Goal: Transaction & Acquisition: Book appointment/travel/reservation

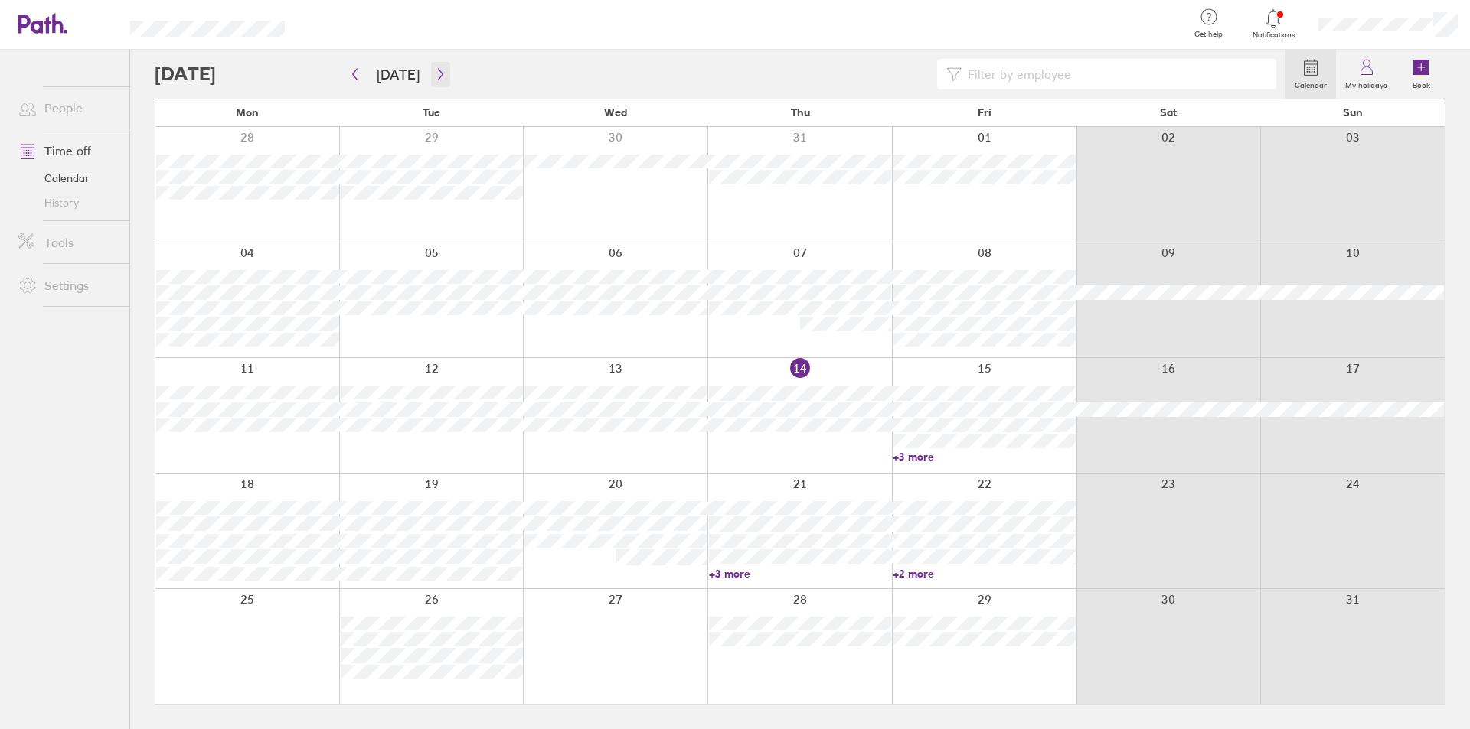
click at [435, 77] on icon "button" at bounding box center [440, 74] width 11 height 12
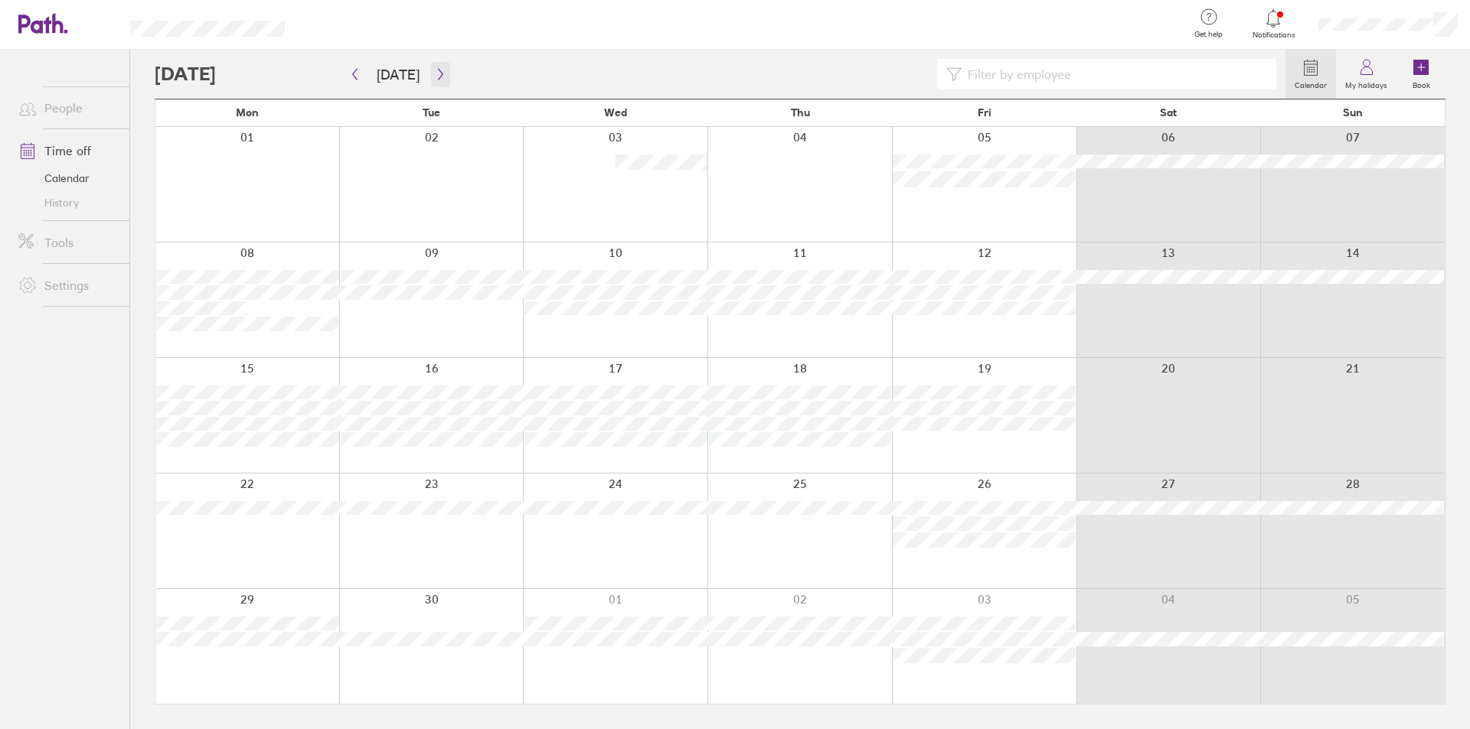
click at [439, 72] on icon "button" at bounding box center [440, 74] width 11 height 12
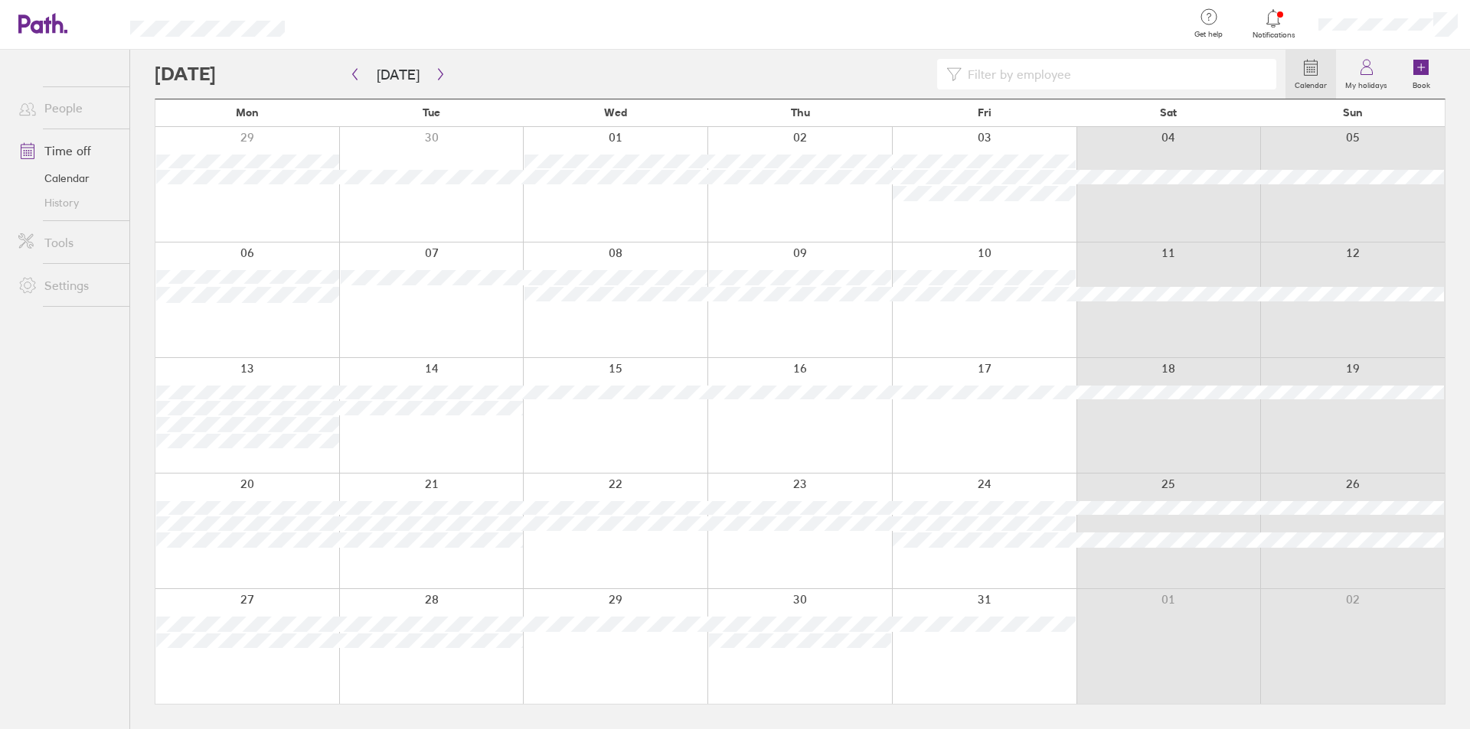
click at [956, 220] on div at bounding box center [984, 184] width 184 height 115
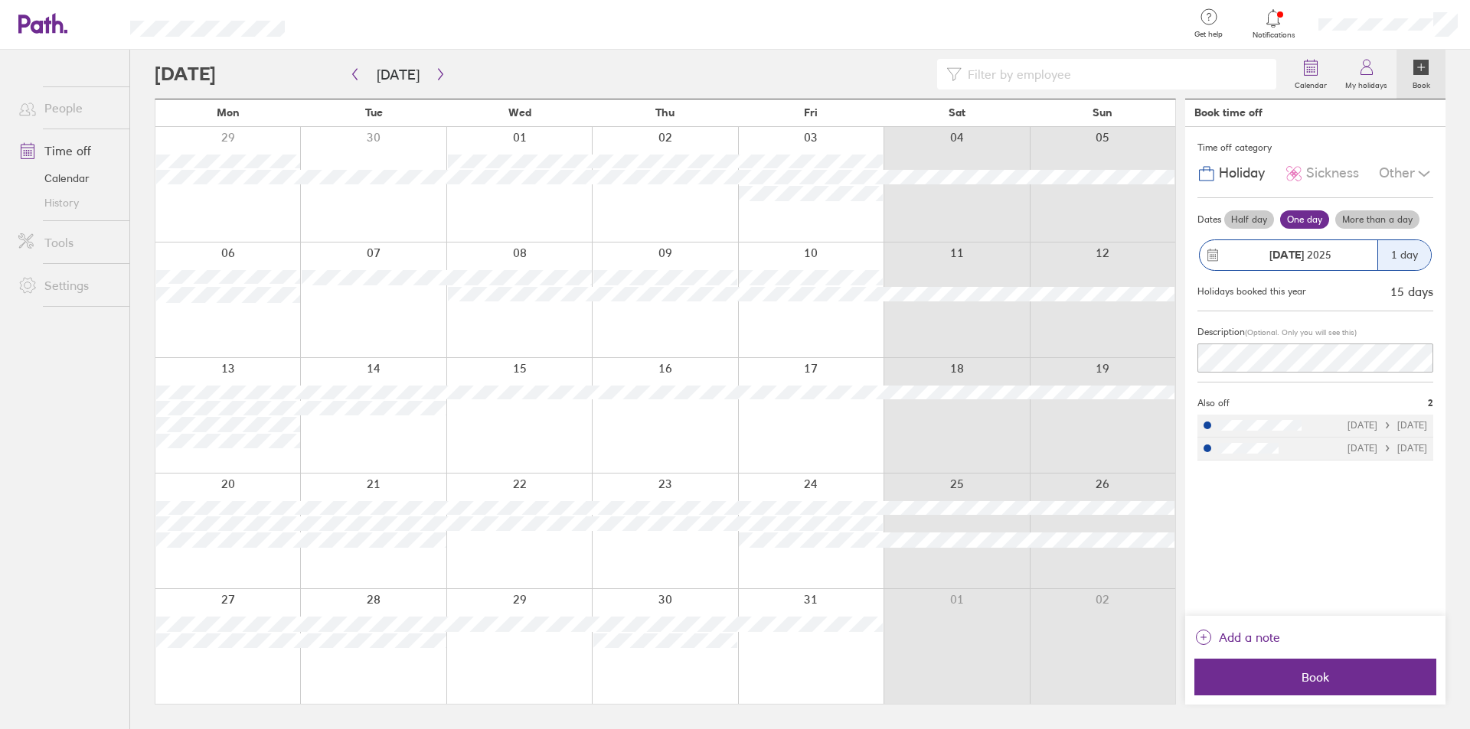
click at [1376, 219] on label "More than a day" at bounding box center [1377, 219] width 84 height 18
click at [0, 0] on input "More than a day" at bounding box center [0, 0] width 0 height 0
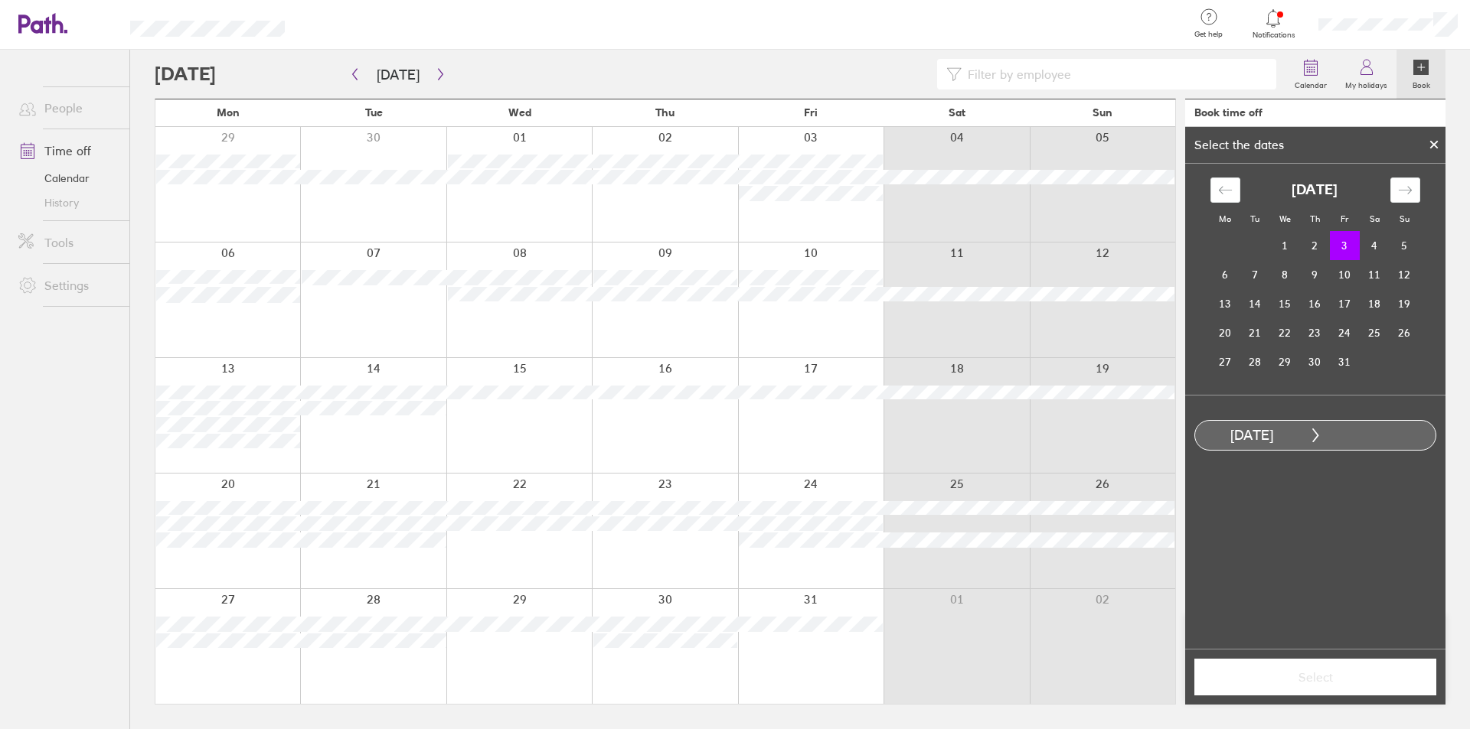
click at [1433, 144] on icon at bounding box center [1434, 145] width 6 height 6
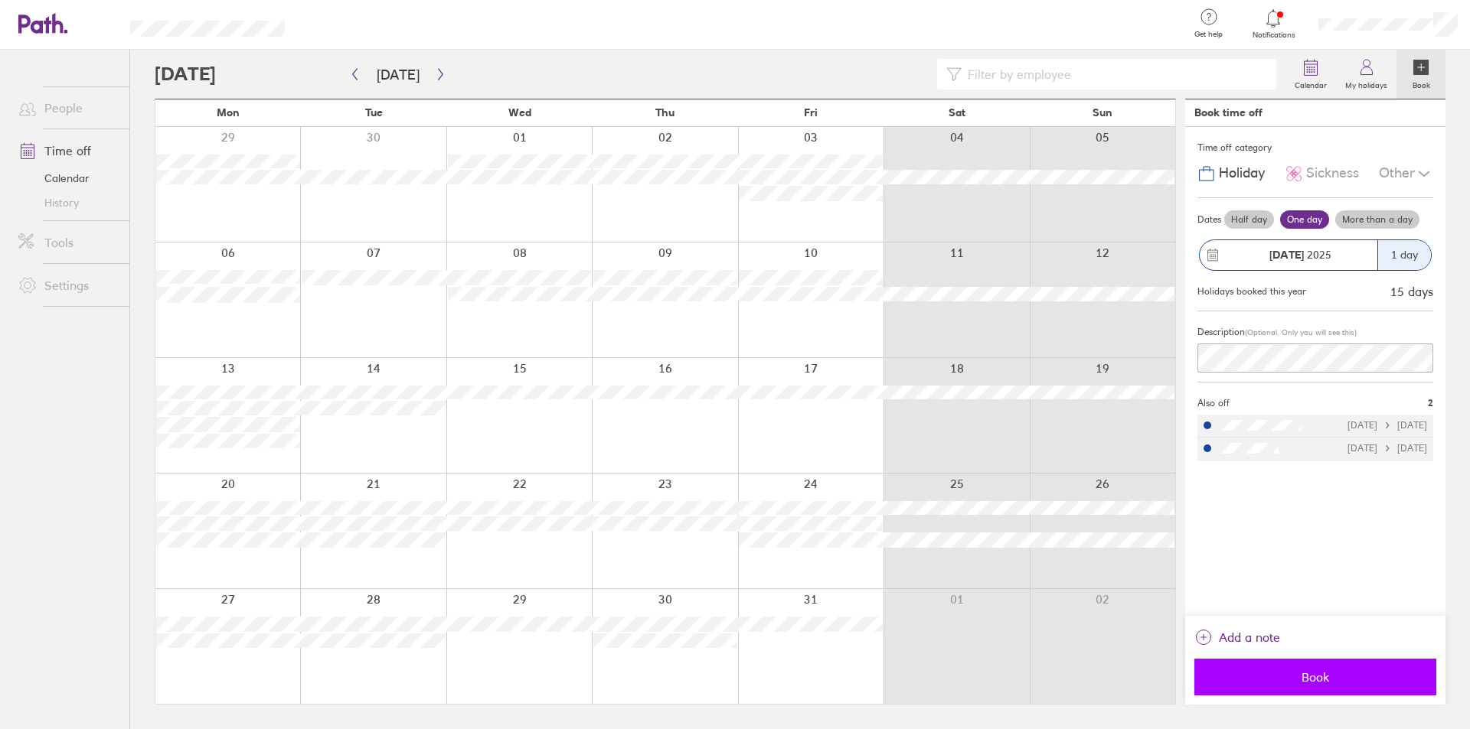
click at [1314, 675] on span "Book" at bounding box center [1315, 677] width 220 height 14
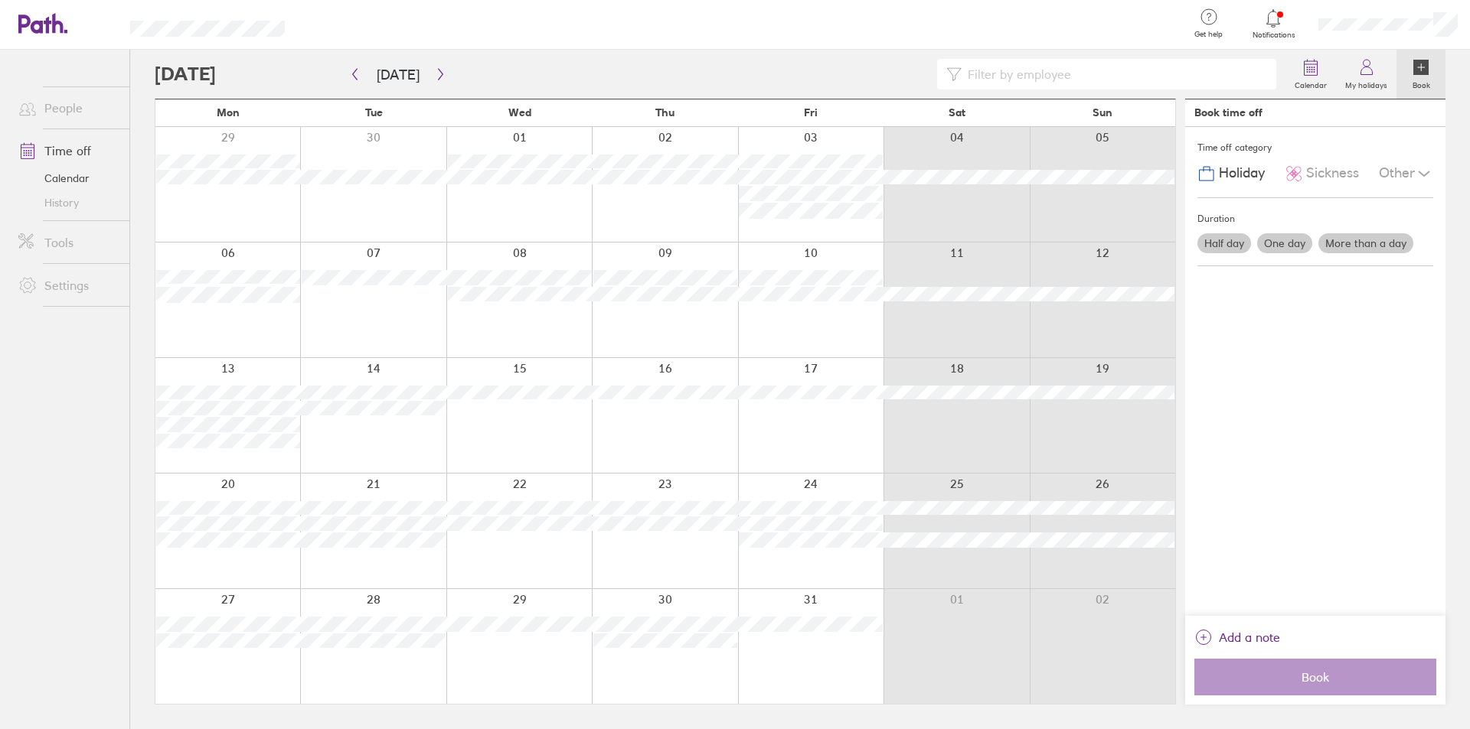
click at [239, 318] on div at bounding box center [227, 300] width 145 height 115
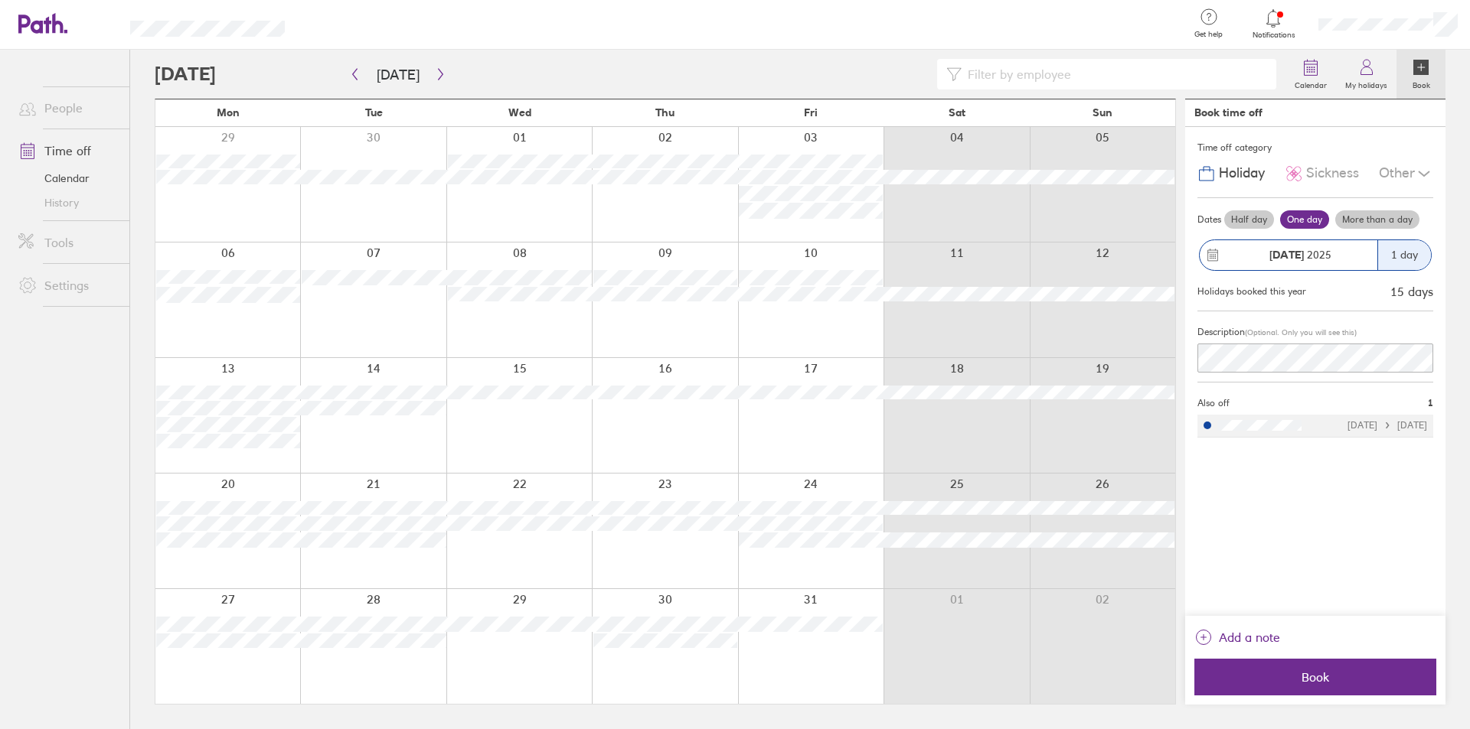
click at [1385, 220] on label "More than a day" at bounding box center [1377, 219] width 84 height 18
click at [0, 0] on input "More than a day" at bounding box center [0, 0] width 0 height 0
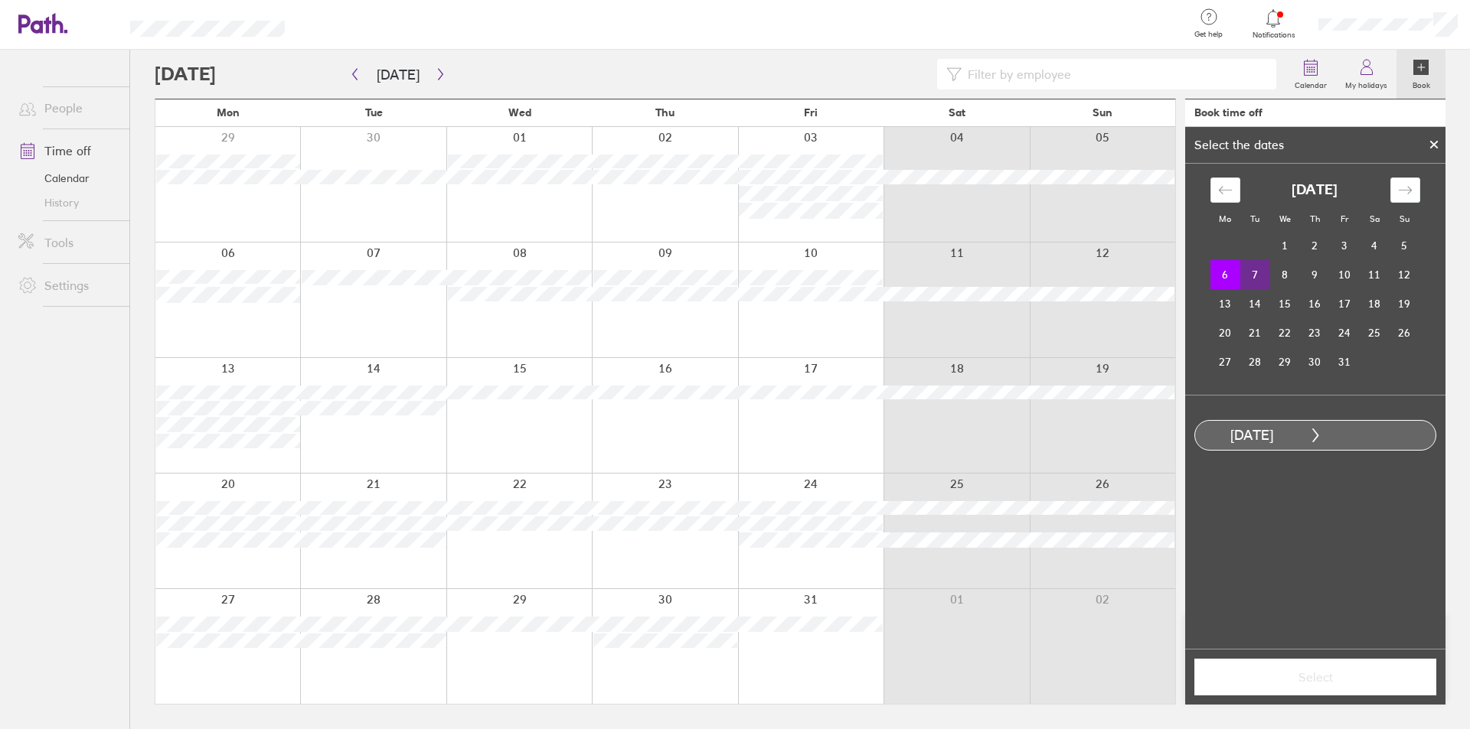
click at [1250, 276] on td "7" at bounding box center [1255, 274] width 30 height 29
click at [1350, 498] on label "Full day" at bounding box center [1352, 498] width 61 height 20
click at [0, 0] on input "Full day" at bounding box center [0, 0] width 0 height 0
click at [1346, 678] on span "Select" at bounding box center [1315, 677] width 220 height 14
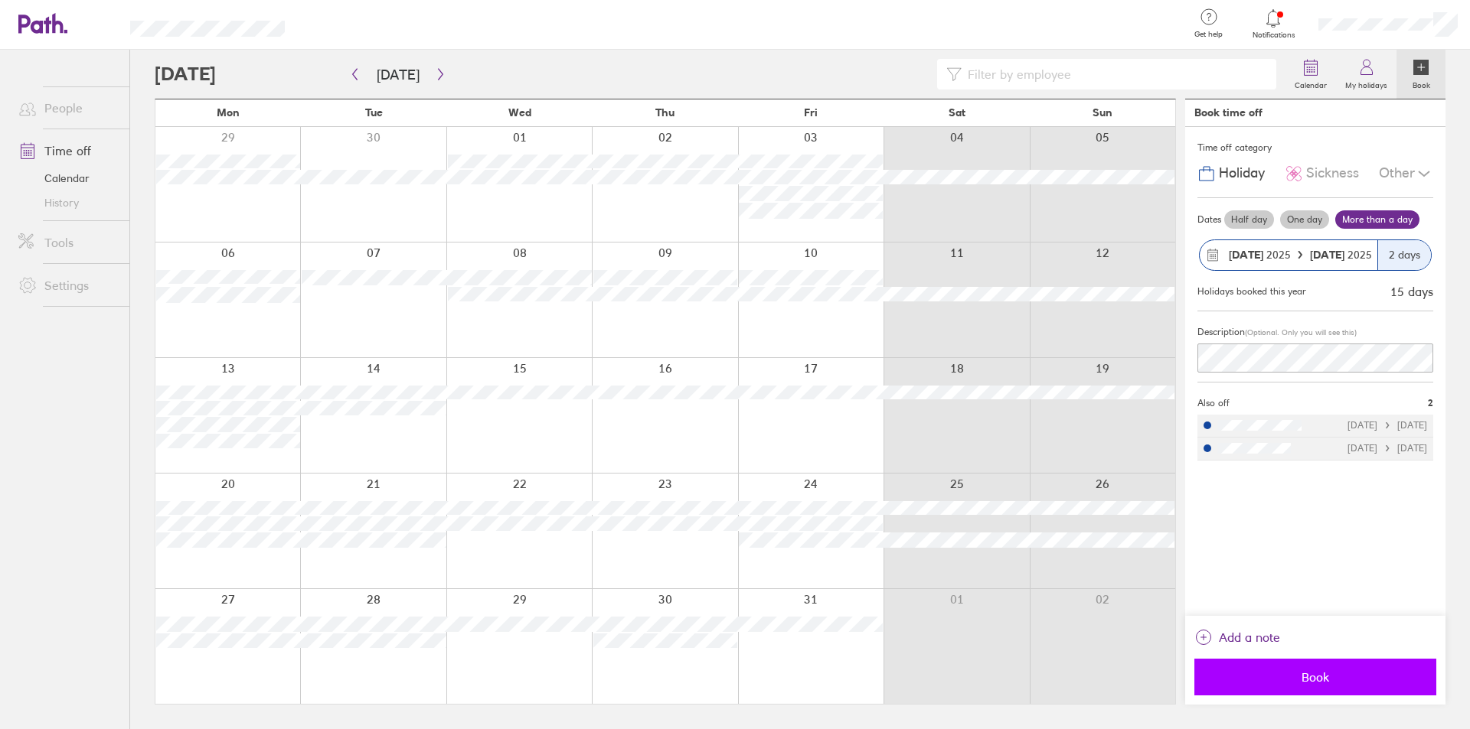
click at [1281, 668] on button "Book" at bounding box center [1315, 677] width 242 height 37
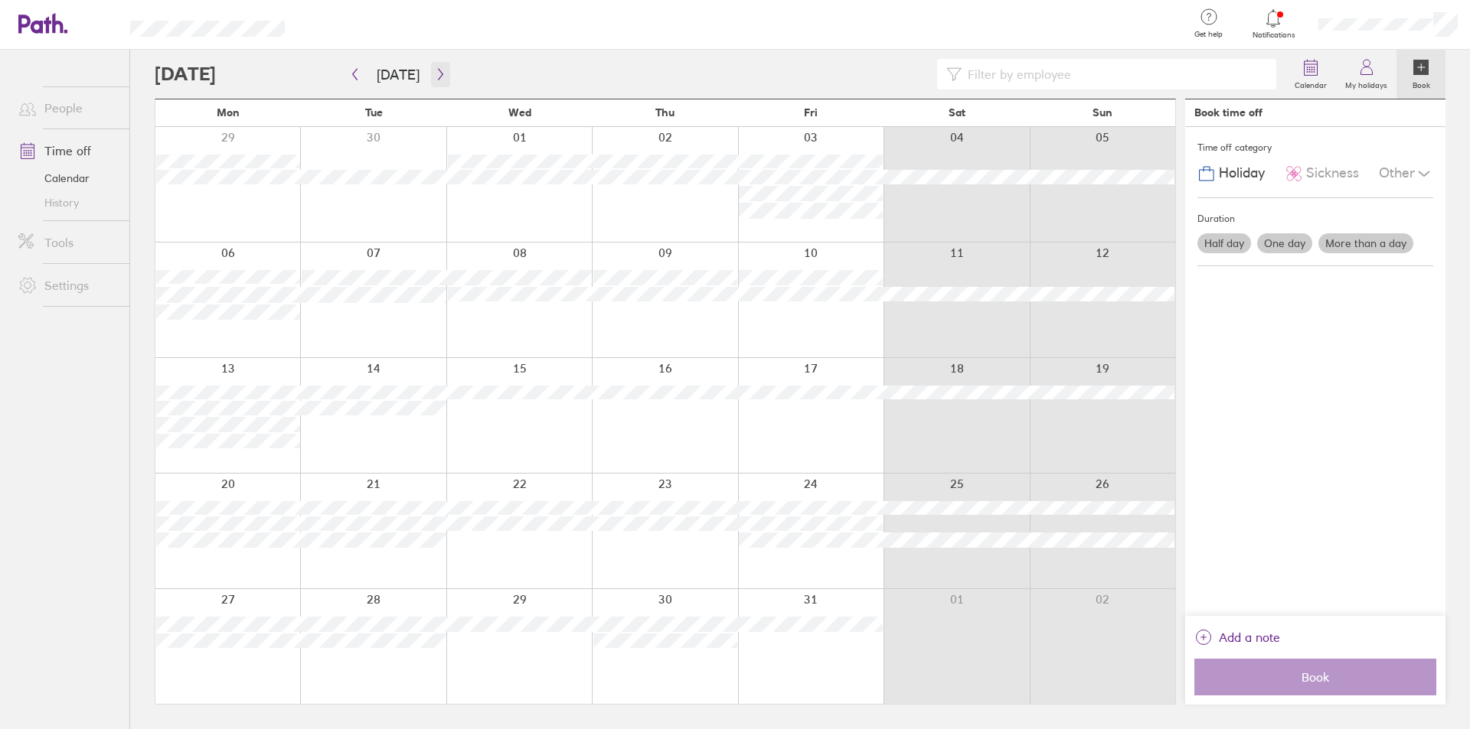
click at [435, 70] on icon "button" at bounding box center [440, 74] width 11 height 12
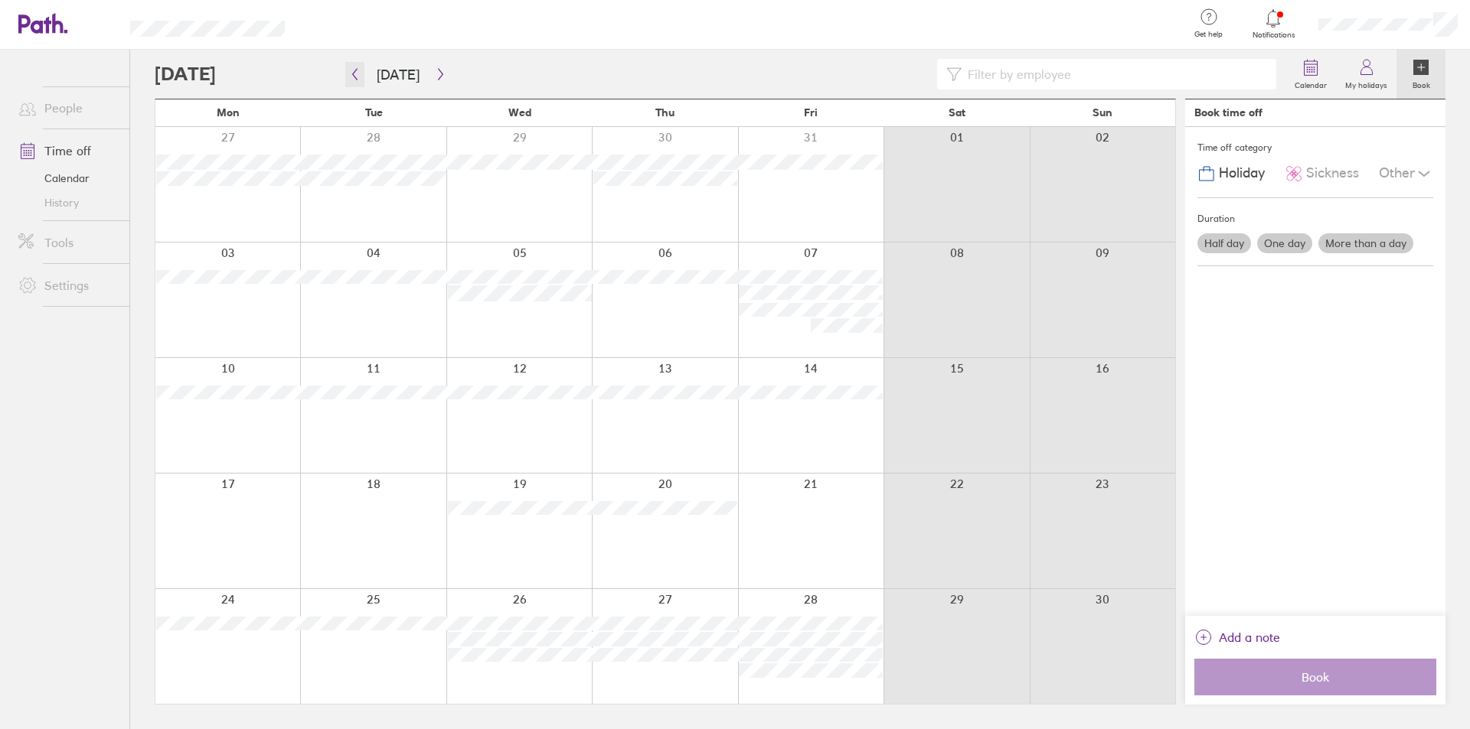
click at [352, 69] on icon "button" at bounding box center [354, 74] width 11 height 12
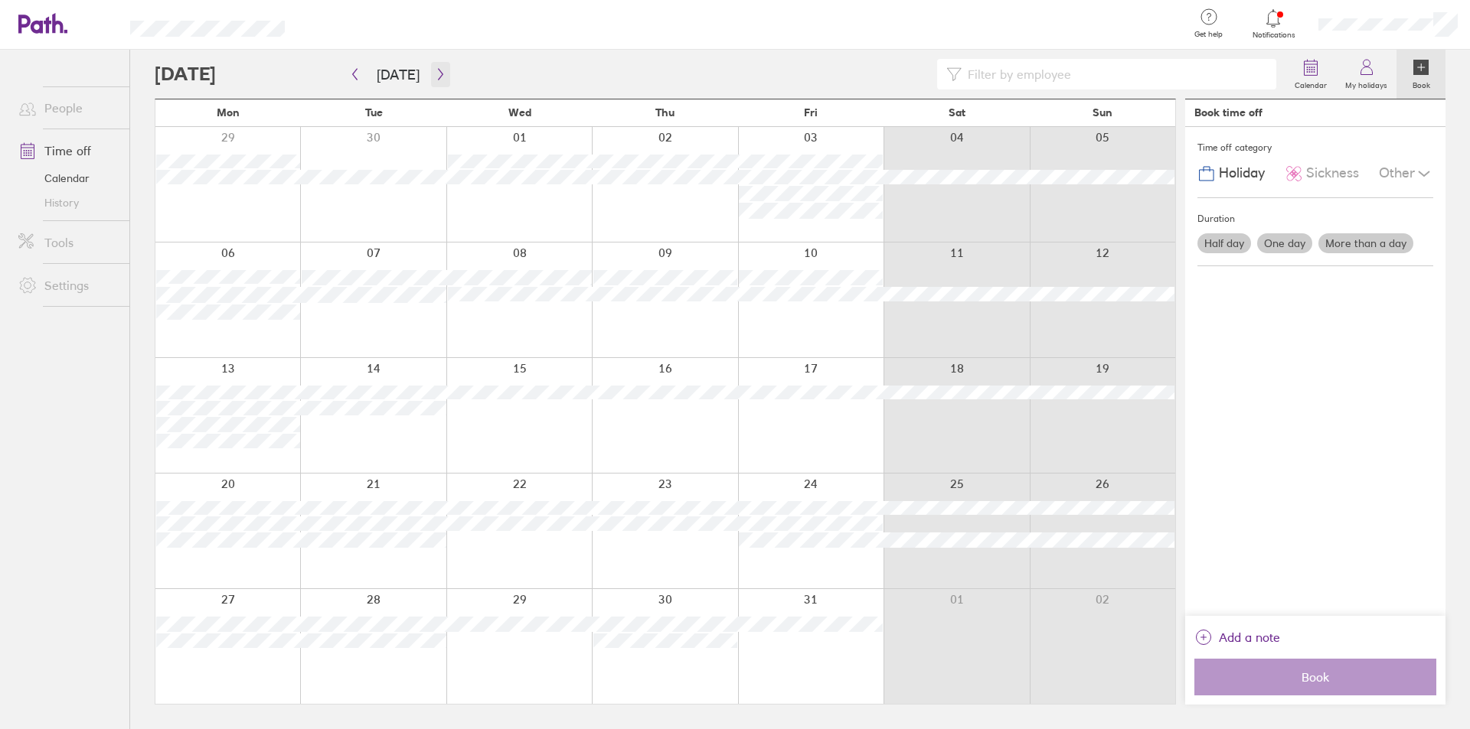
click at [435, 80] on icon "button" at bounding box center [440, 74] width 11 height 12
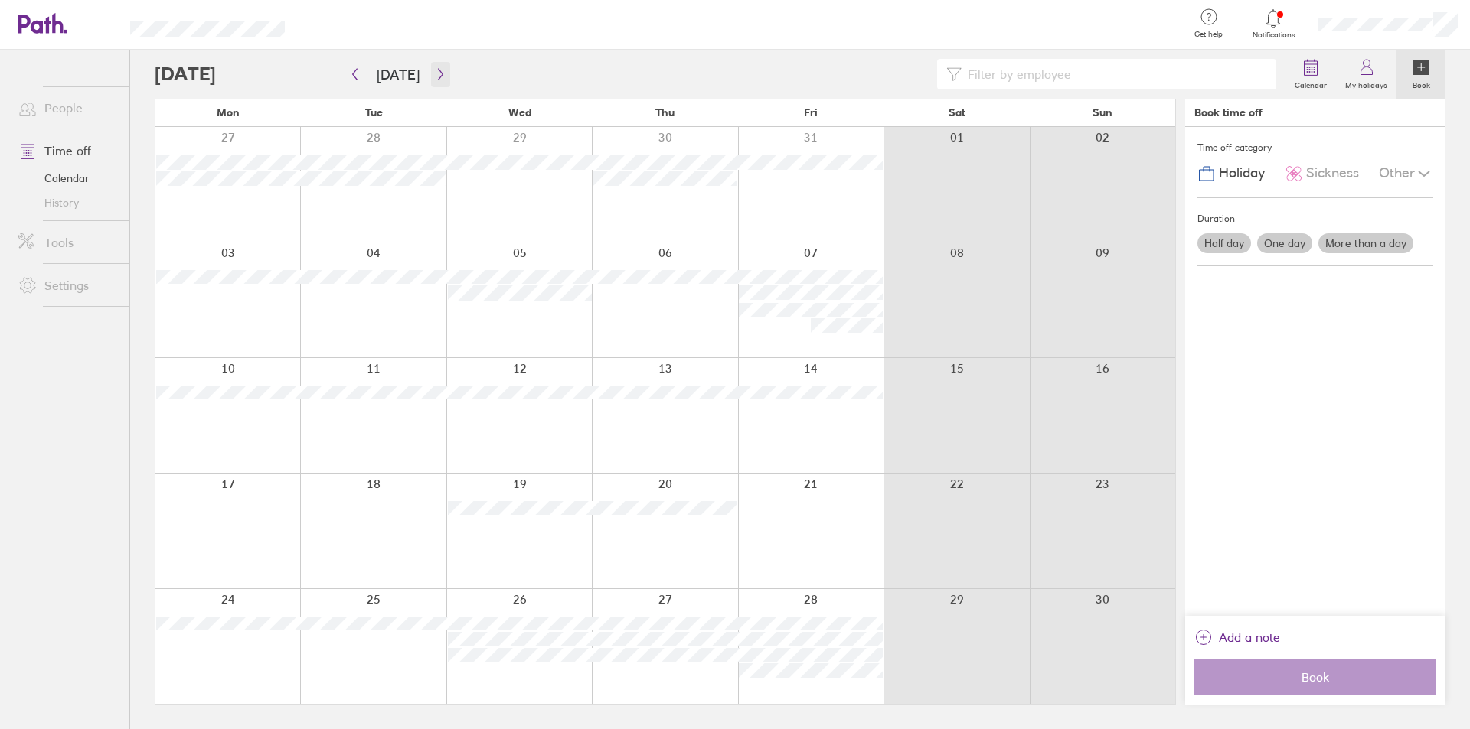
click at [435, 80] on icon "button" at bounding box center [440, 74] width 11 height 12
click at [354, 72] on icon "button" at bounding box center [355, 74] width 5 height 11
